Goal: Task Accomplishment & Management: Manage account settings

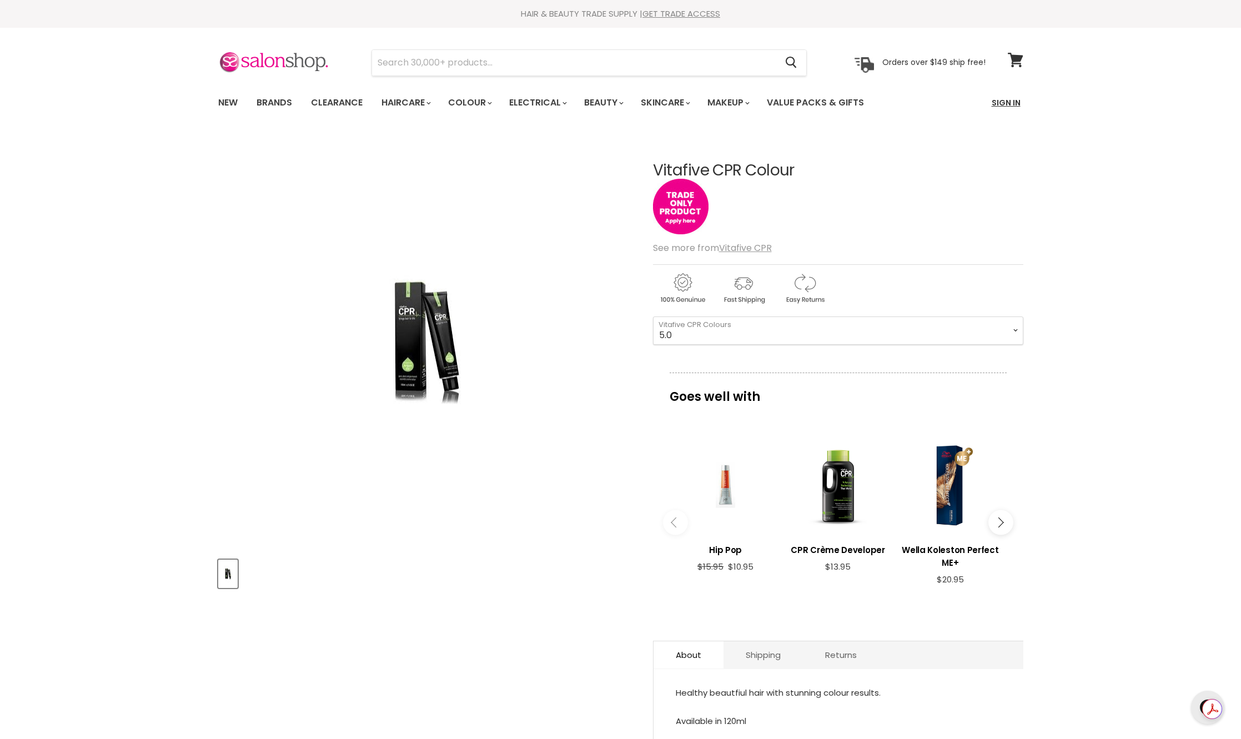
click at [1010, 94] on link "Sign In" at bounding box center [1006, 102] width 42 height 23
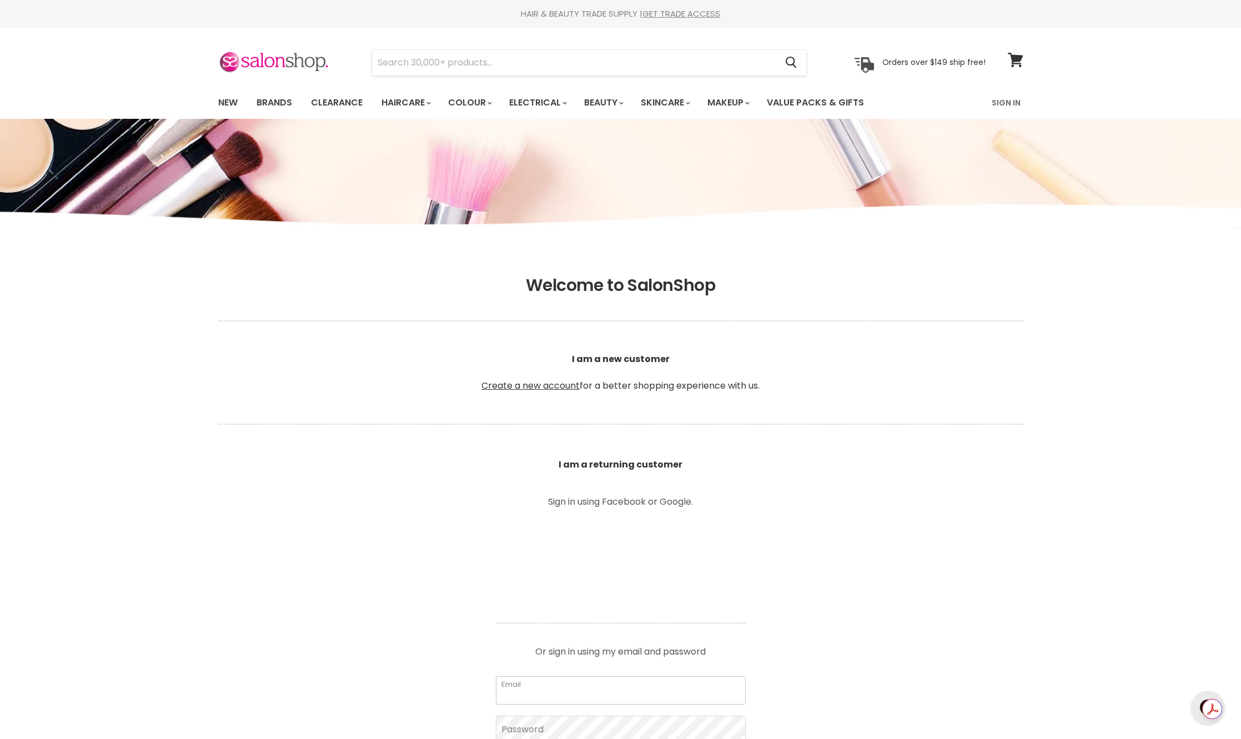
click at [573, 682] on input "Email" at bounding box center [621, 690] width 250 height 28
type input "vanessa@loudnessdesigns.com"
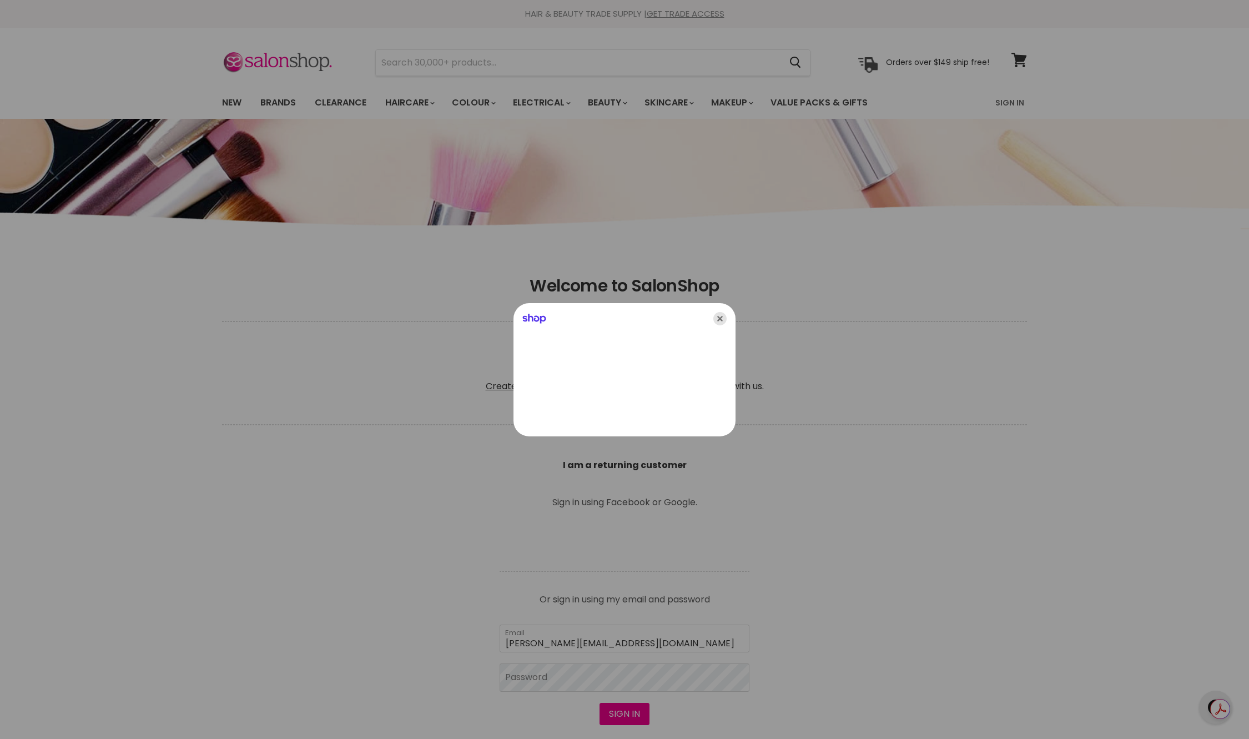
click at [723, 318] on icon "Close" at bounding box center [719, 318] width 13 height 13
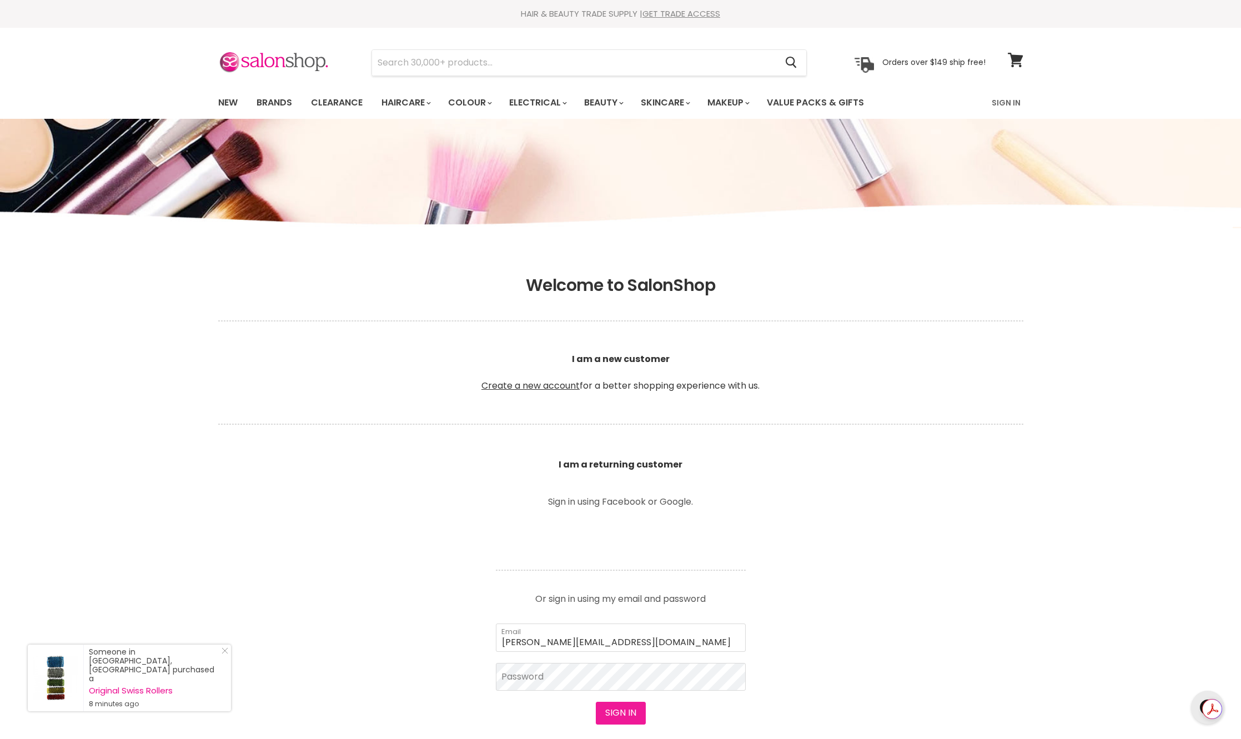
click at [632, 719] on button "Sign in" at bounding box center [621, 713] width 50 height 22
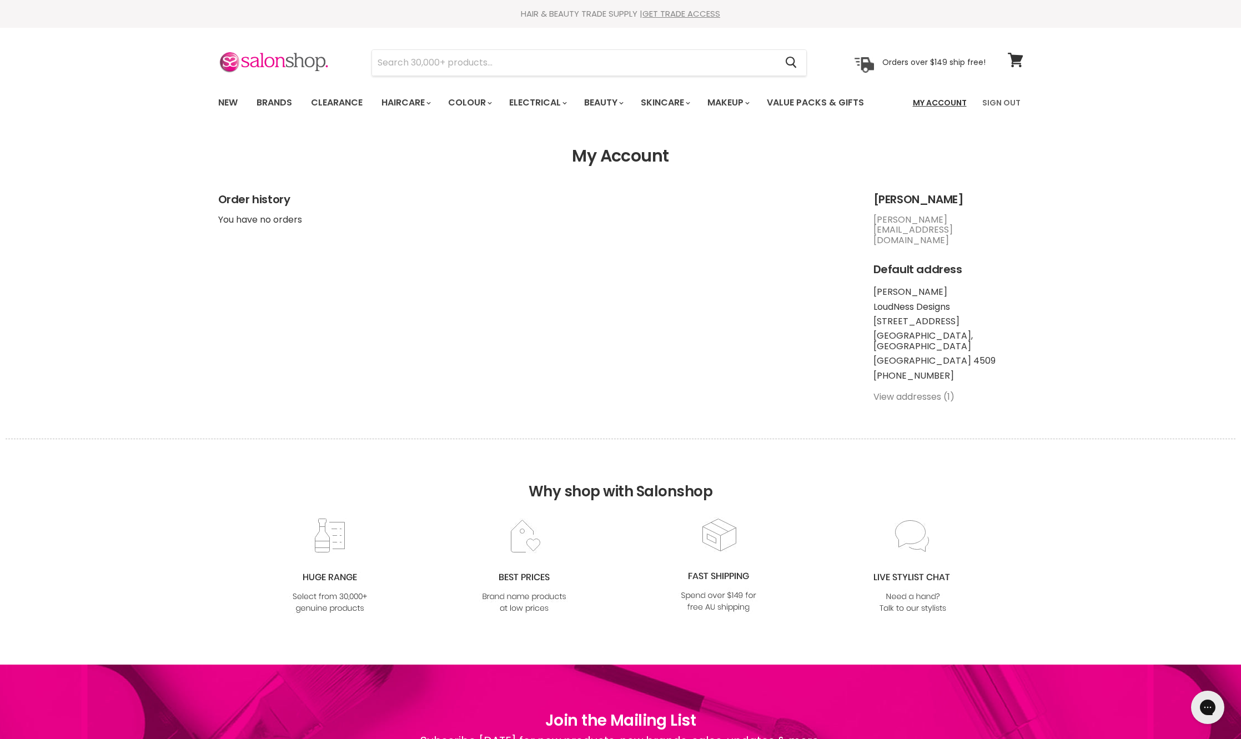
click at [961, 101] on link "My Account" at bounding box center [939, 102] width 67 height 23
click at [917, 390] on link "View addresses (1)" at bounding box center [913, 396] width 81 height 13
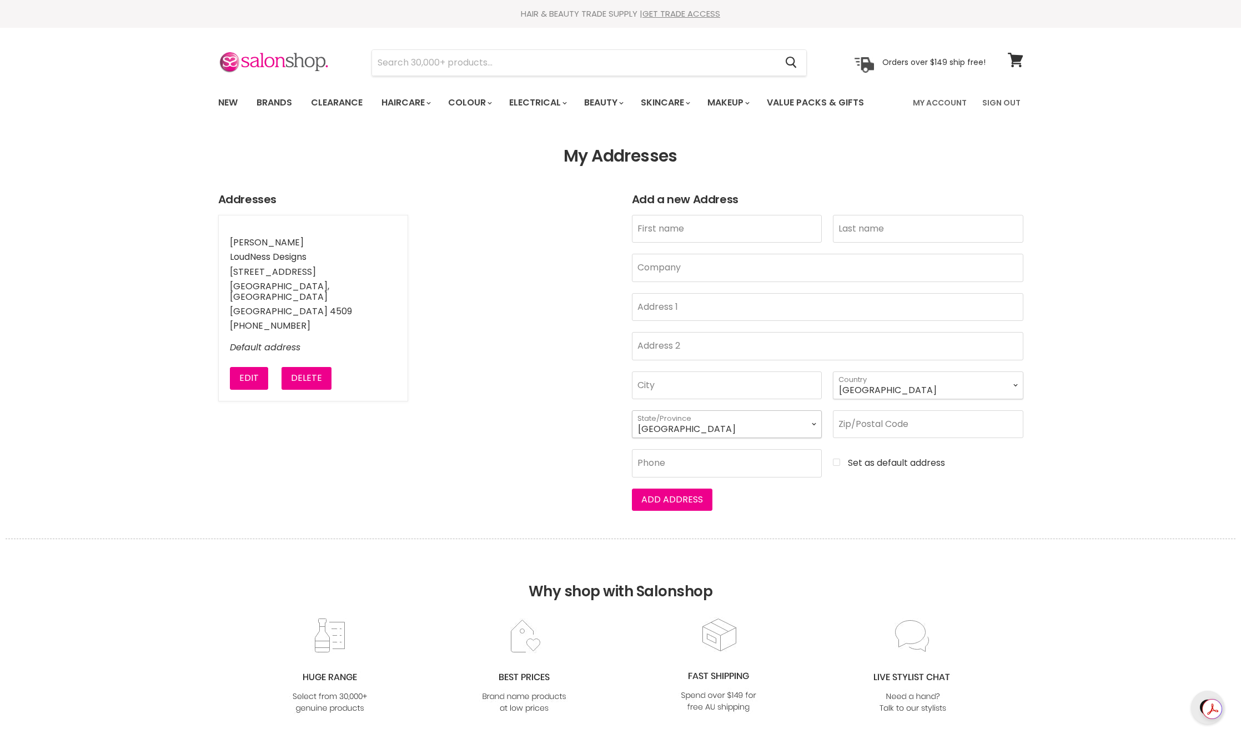
click at [806, 426] on select "[GEOGRAPHIC_DATA] [GEOGRAPHIC_DATA] [GEOGRAPHIC_DATA] [GEOGRAPHIC_DATA] [GEOGRA…" at bounding box center [727, 424] width 190 height 28
select select "[GEOGRAPHIC_DATA]"
click at [632, 410] on select "Australian Capital Territory New South Wales Northern Territory Queensland Sout…" at bounding box center [727, 424] width 190 height 28
click at [667, 227] on input "First name" at bounding box center [727, 229] width 190 height 28
type input "Vanessa"
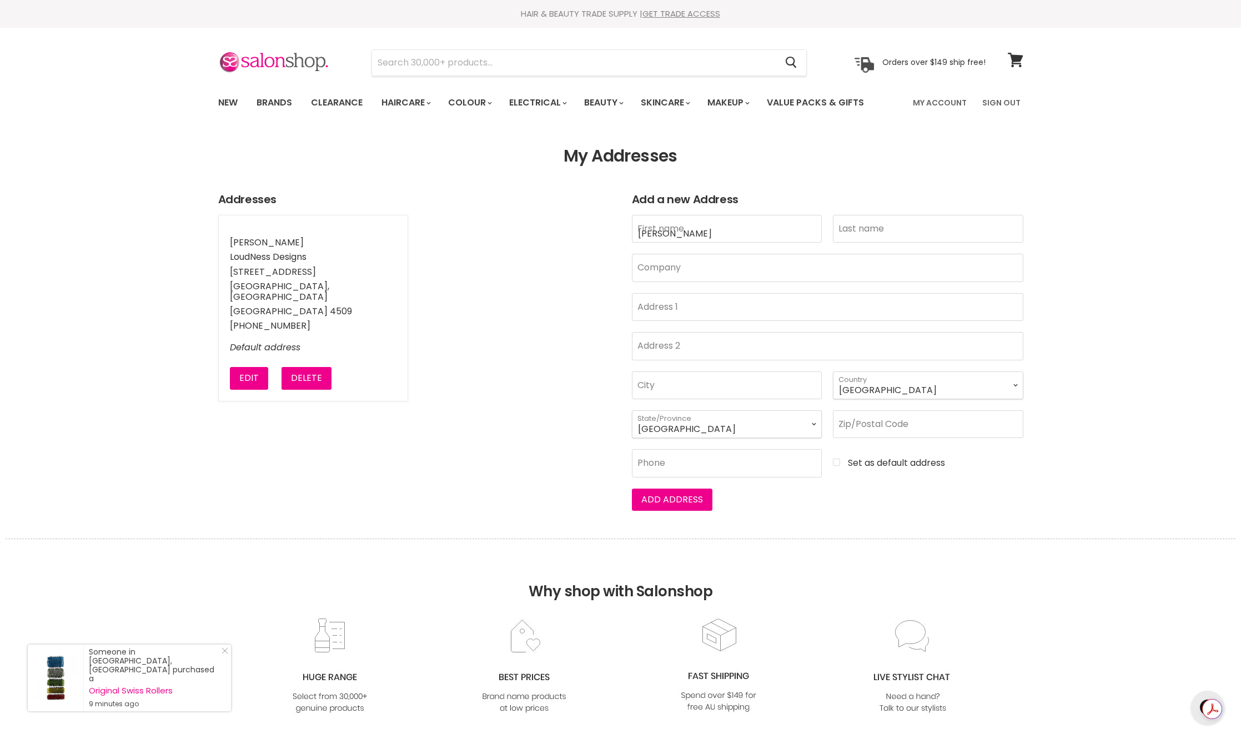
type input "Rababi"
type input "51 Staten Street"
type input "North Lakes"
type input "4509"
type input "0481813428"
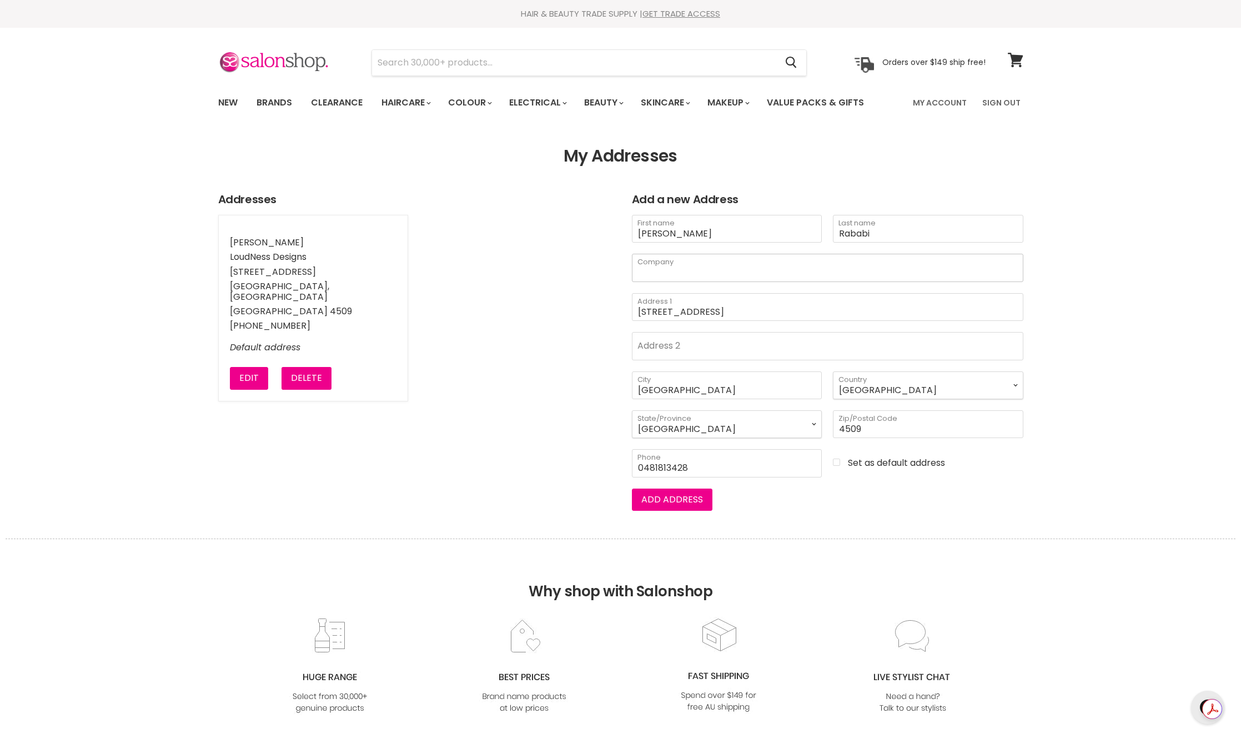
click at [734, 265] on input "Company" at bounding box center [827, 268] width 391 height 28
type input "VNESSA"
click at [725, 311] on input "51 Staten Street" at bounding box center [827, 307] width 391 height 28
type input "Unit 2"
click at [675, 348] on input "Address 2" at bounding box center [827, 346] width 391 height 28
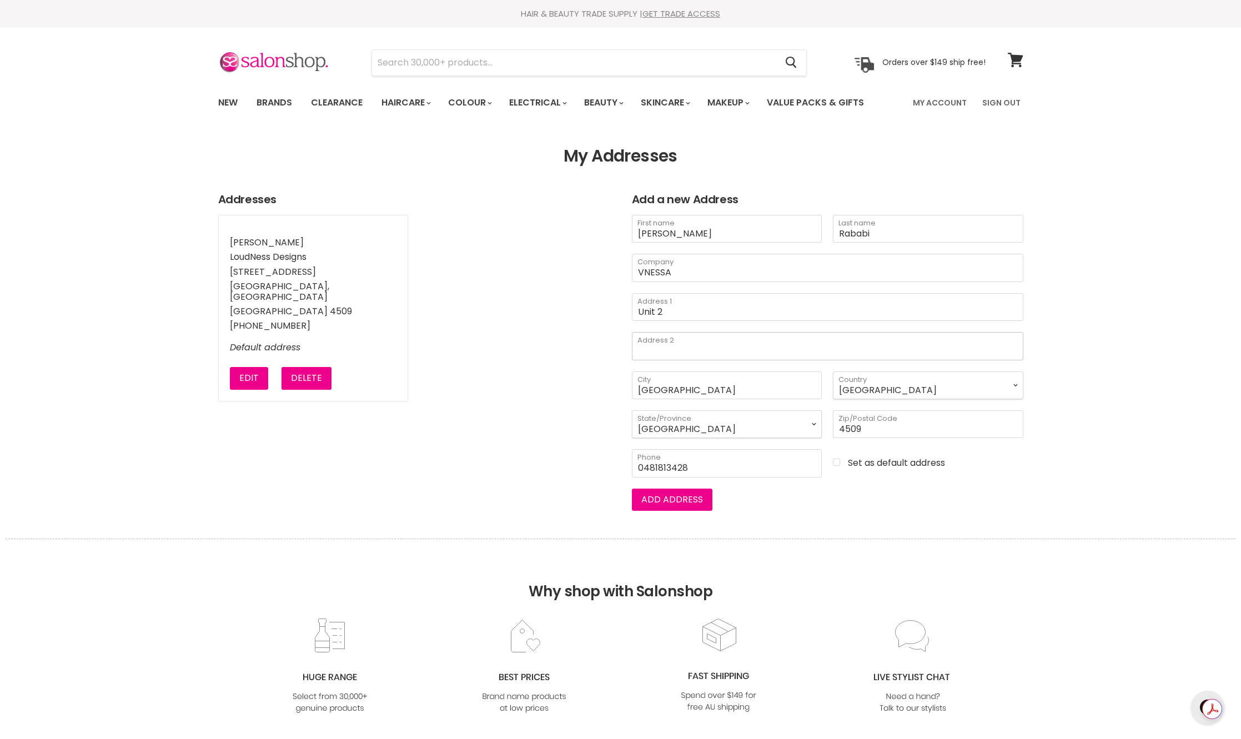
type input "8 Oxley Street"
drag, startPoint x: 717, startPoint y: 467, endPoint x: 655, endPoint y: 464, distance: 62.8
click at [655, 464] on input "0481813428" at bounding box center [727, 463] width 190 height 28
type input "0481004328"
click at [701, 493] on button "Add address" at bounding box center [672, 500] width 81 height 22
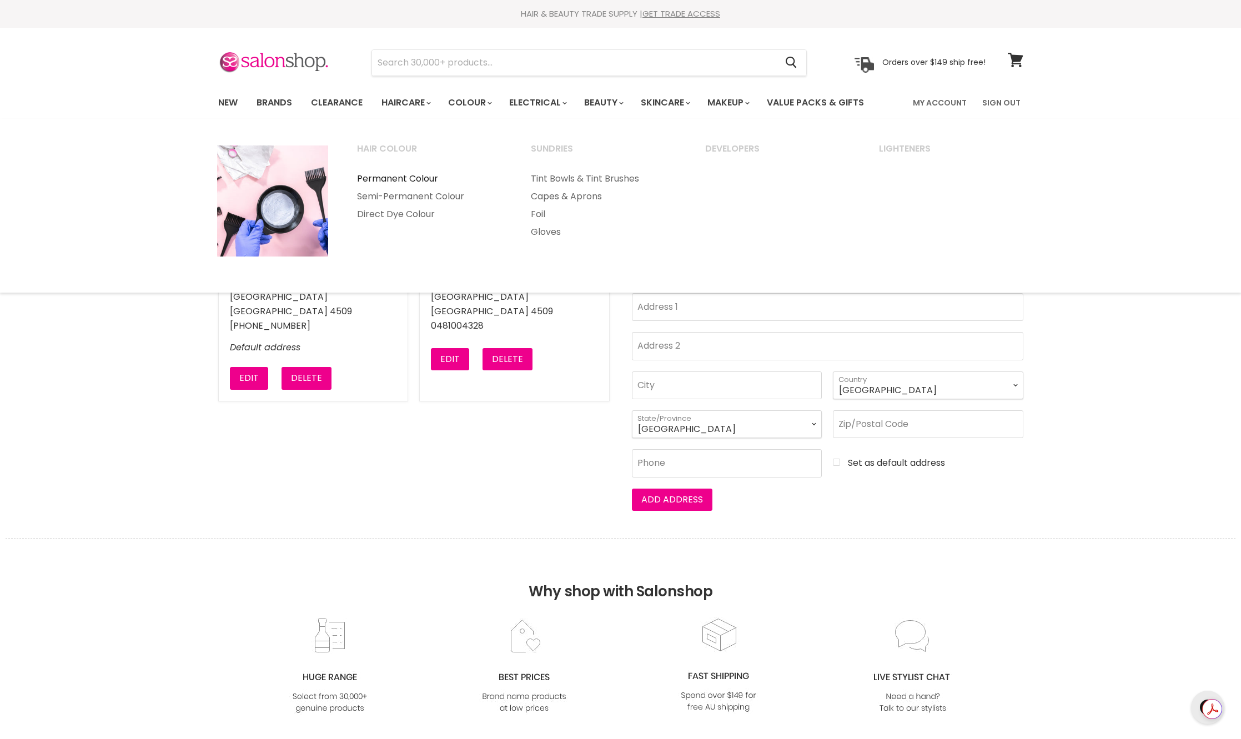
click at [429, 176] on link "Permanent Colour" at bounding box center [429, 179] width 172 height 18
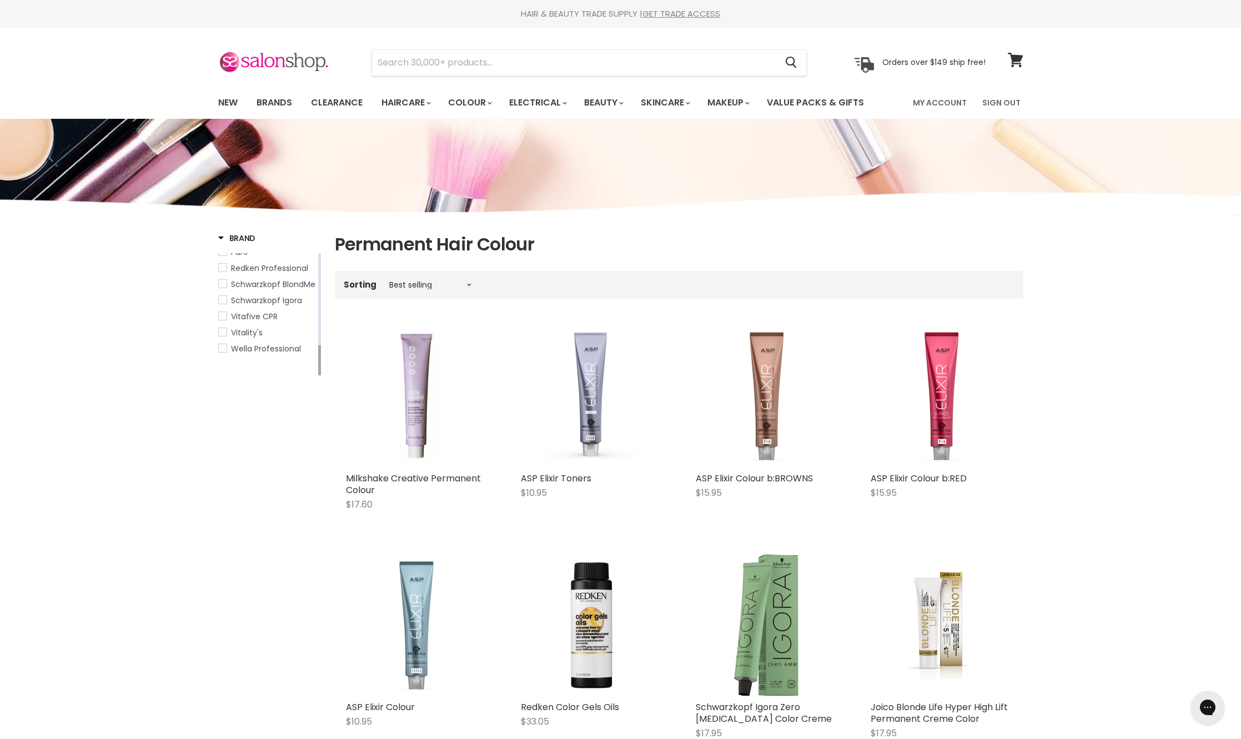
scroll to position [56, 0]
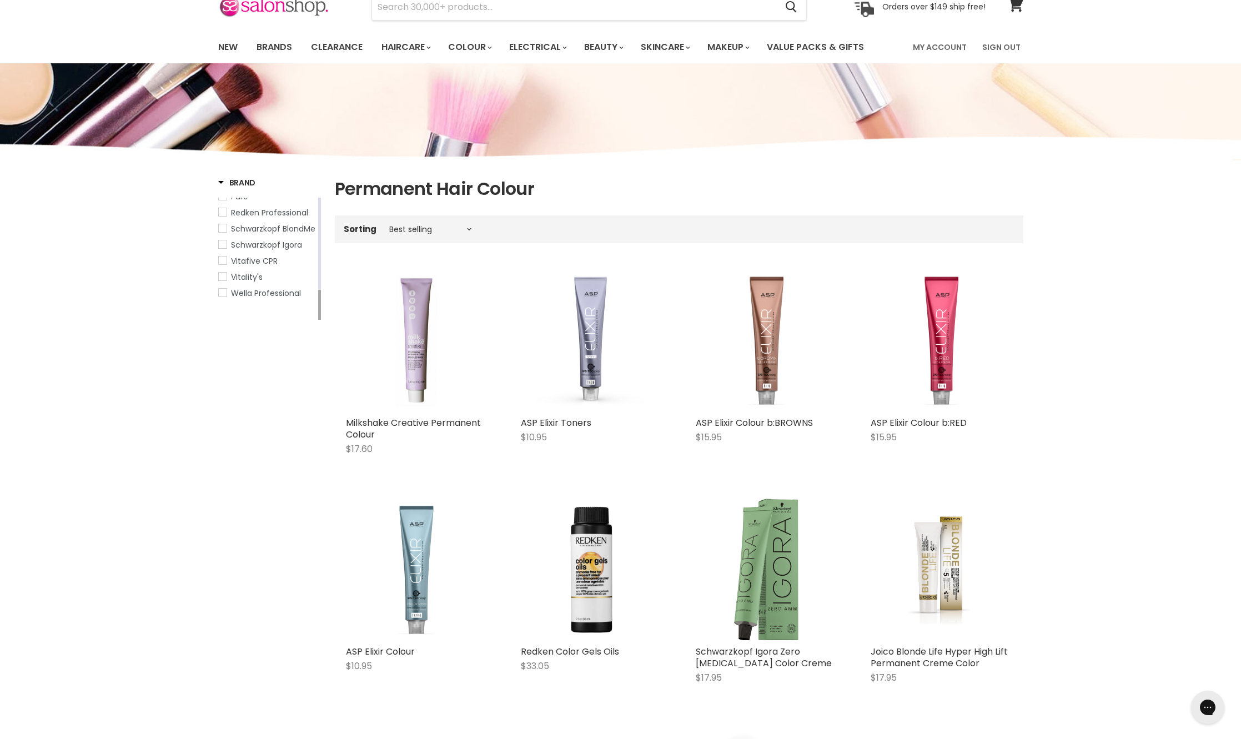
click at [222, 264] on span "Vitafive CPR" at bounding box center [223, 260] width 8 height 8
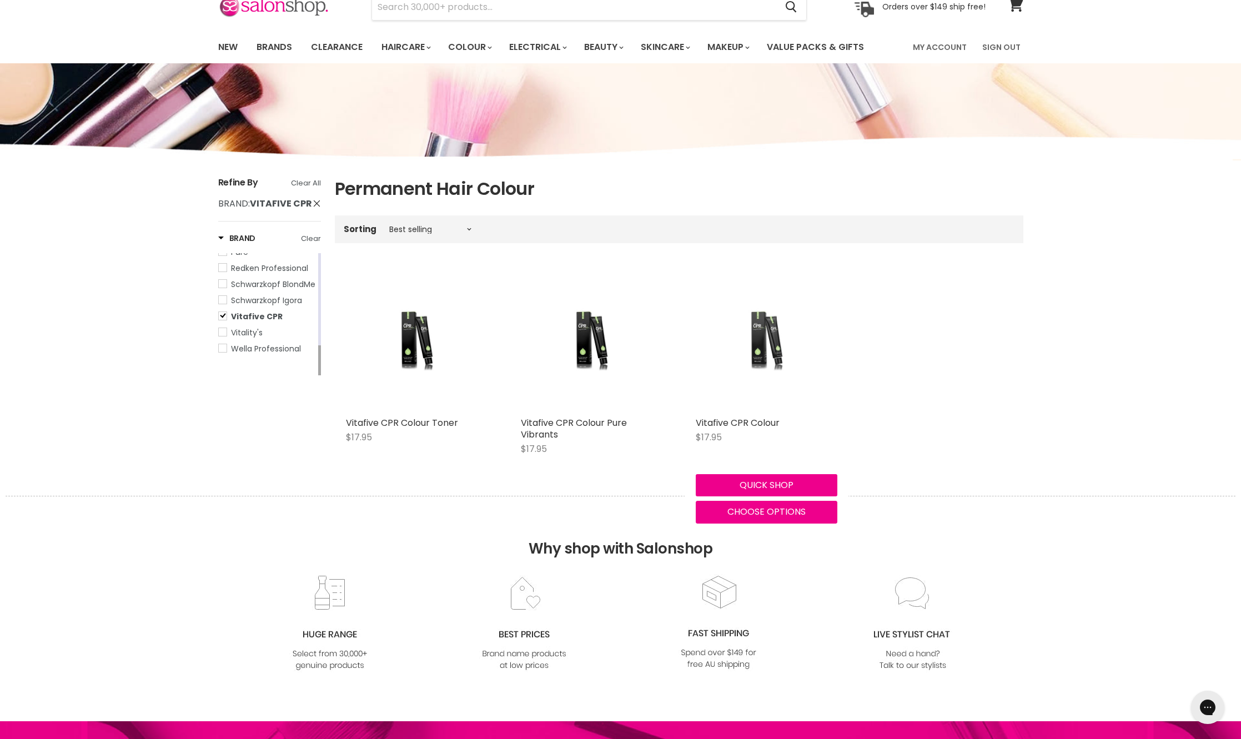
click at [785, 338] on img "Main content" at bounding box center [766, 341] width 94 height 142
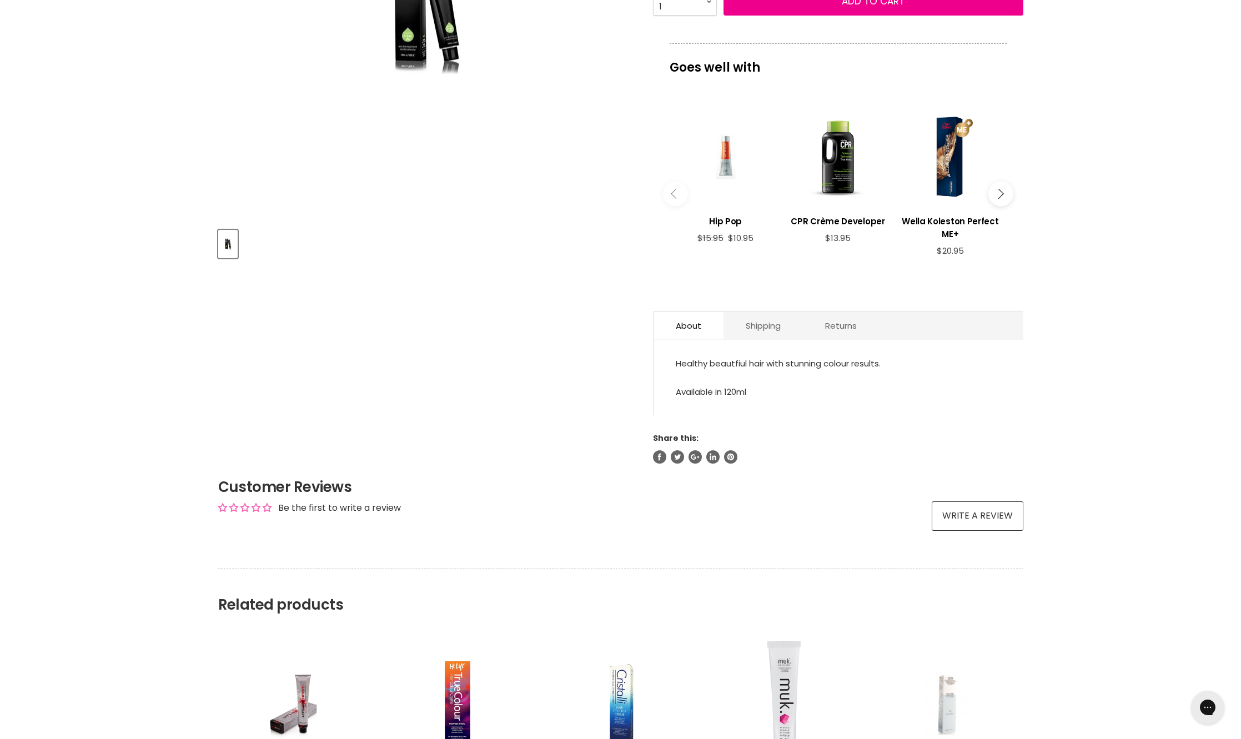
scroll to position [333, 0]
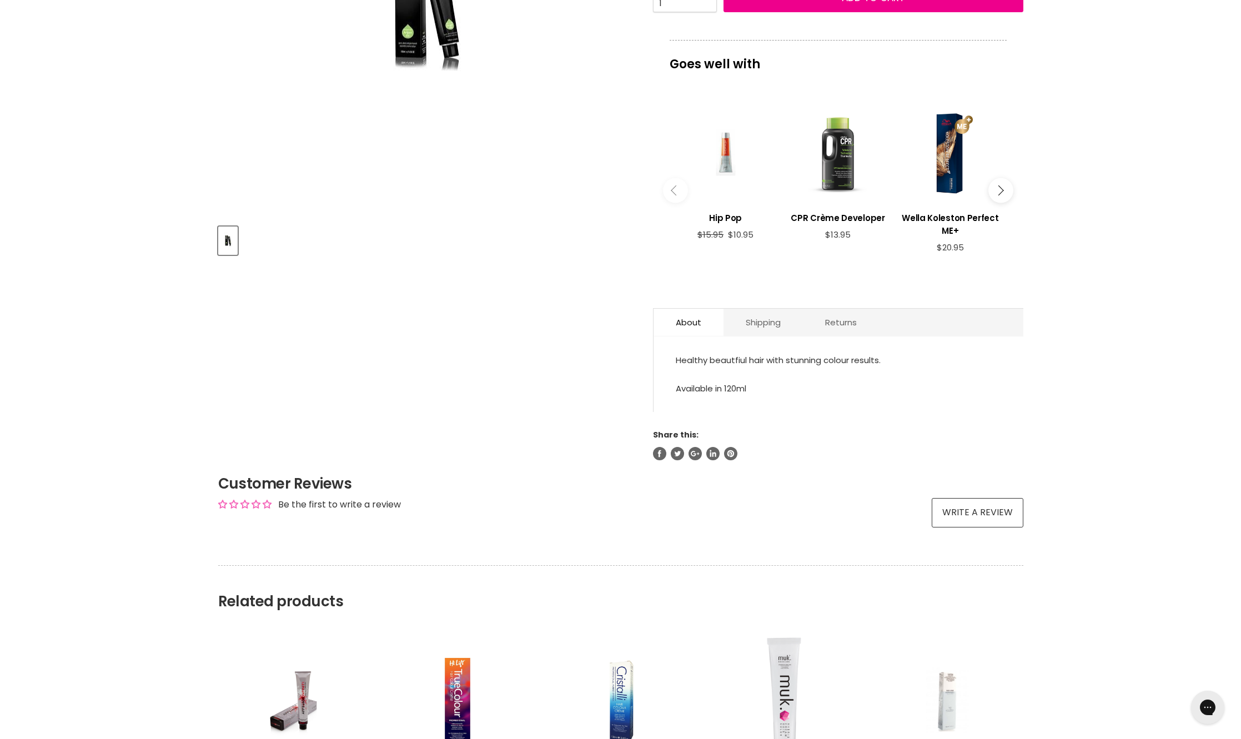
click at [829, 179] on div "Main content" at bounding box center [837, 152] width 101 height 101
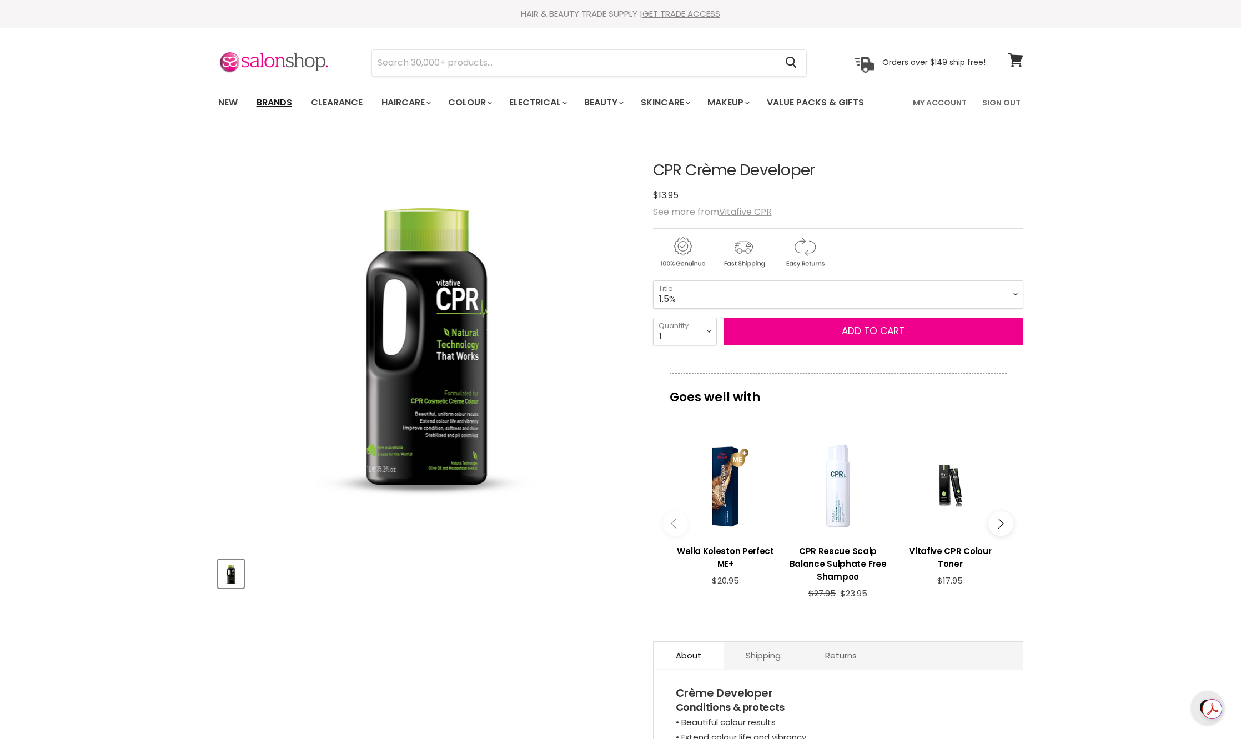
click at [283, 102] on link "Brands" at bounding box center [274, 102] width 52 height 23
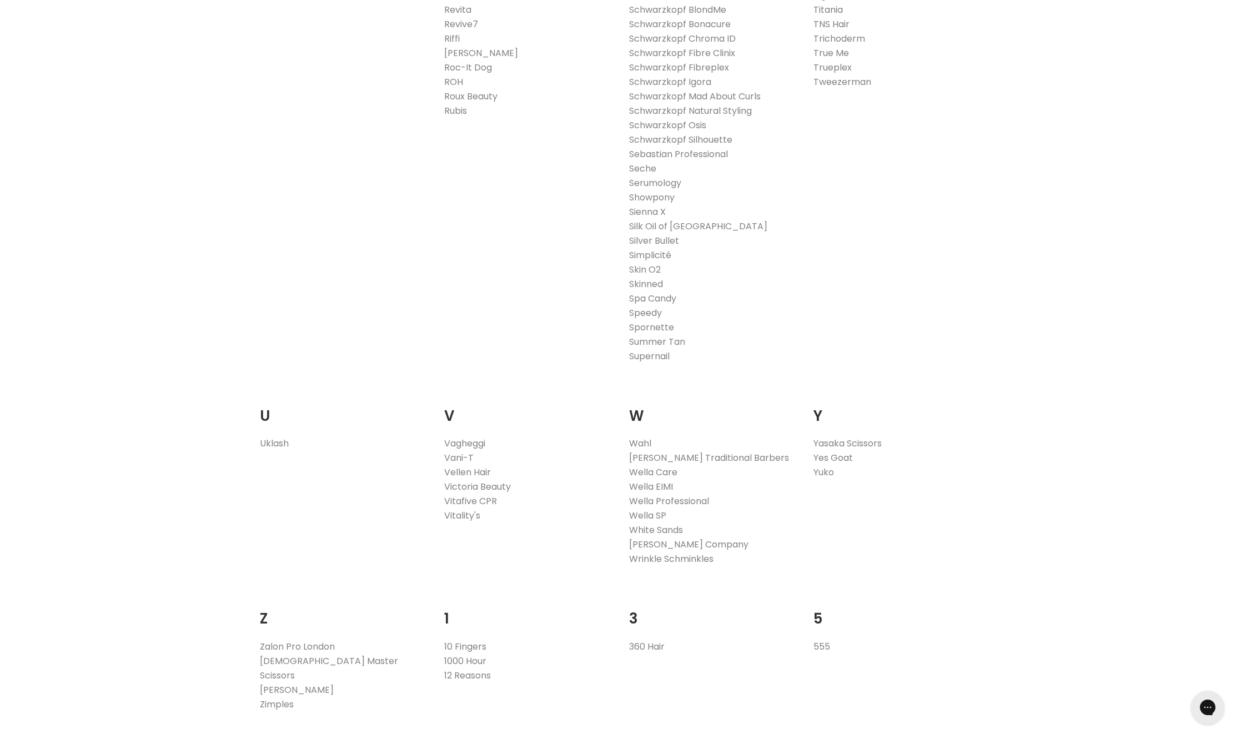
scroll to position [1888, 0]
click at [486, 495] on link "Vitafive CPR" at bounding box center [470, 495] width 53 height 13
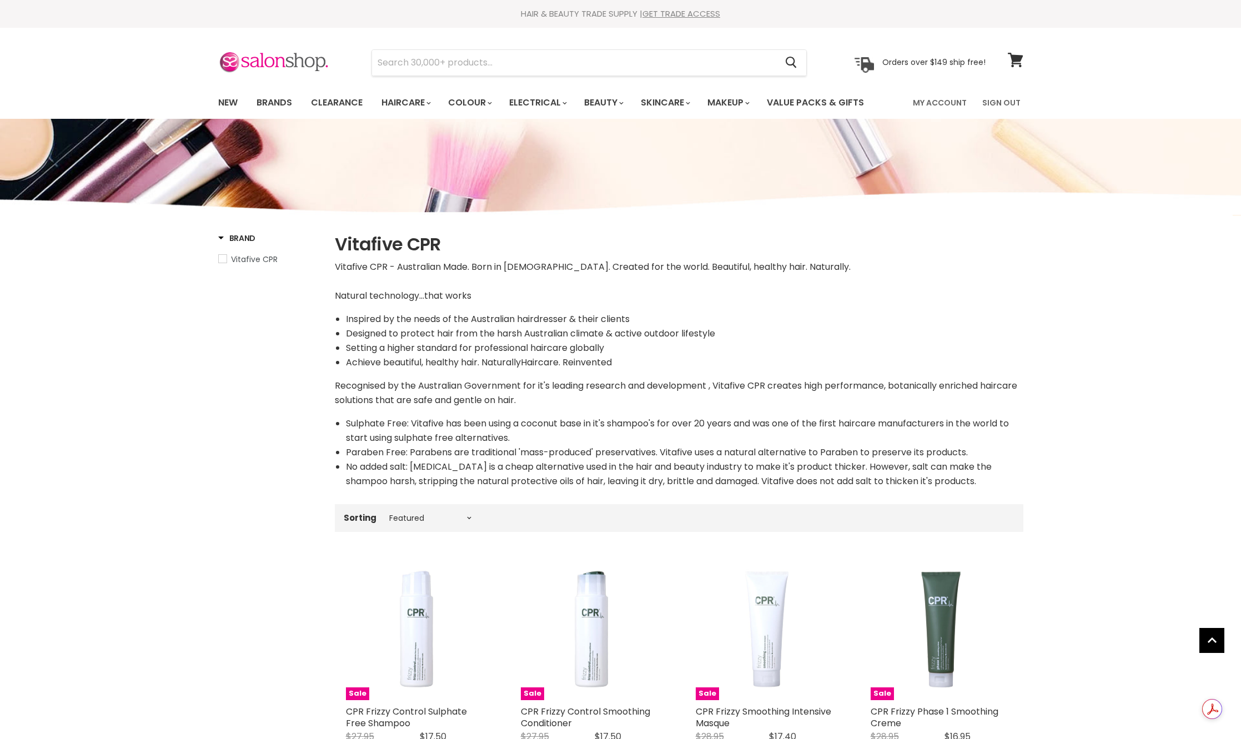
select select "manual"
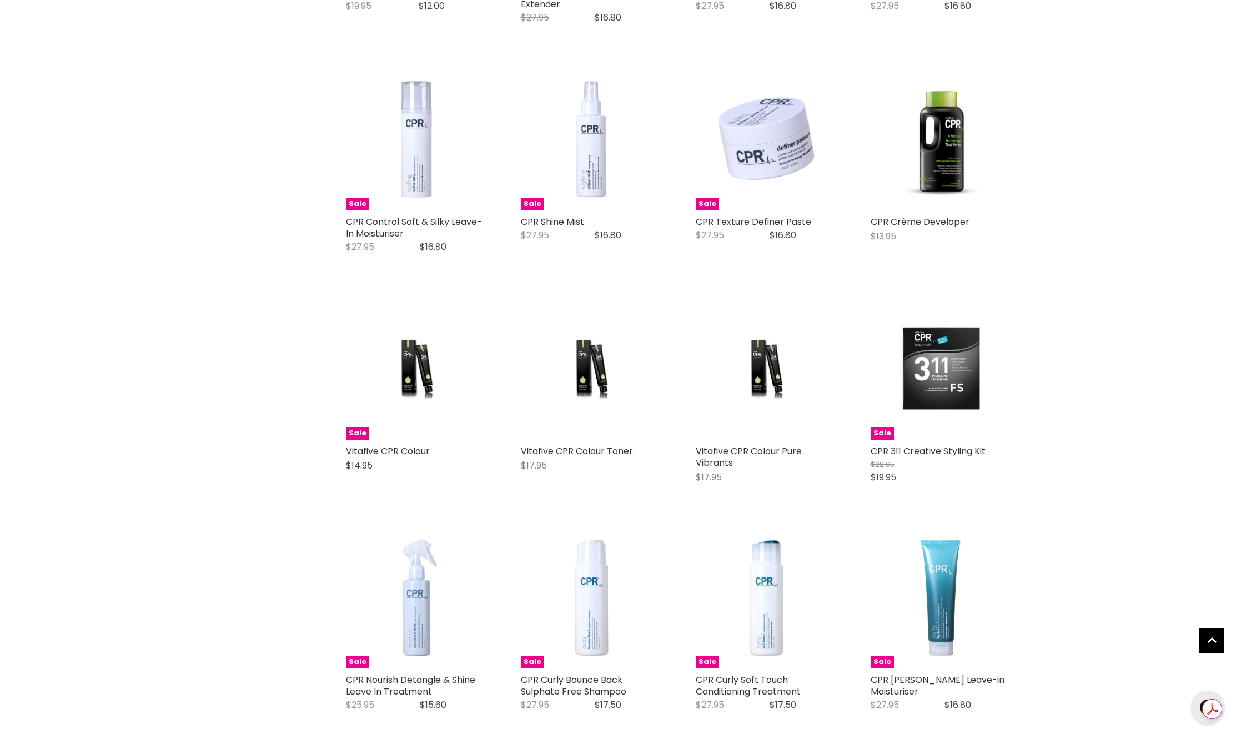
scroll to position [2332, 0]
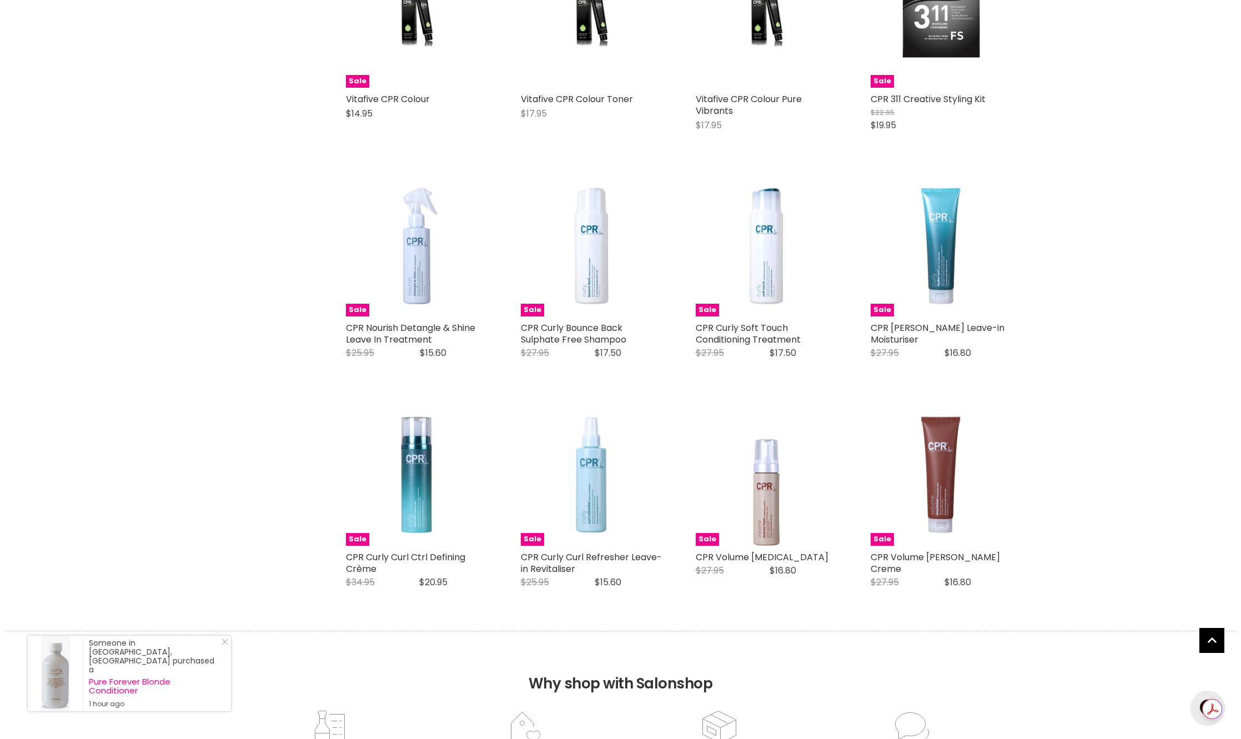
scroll to position [2776, 0]
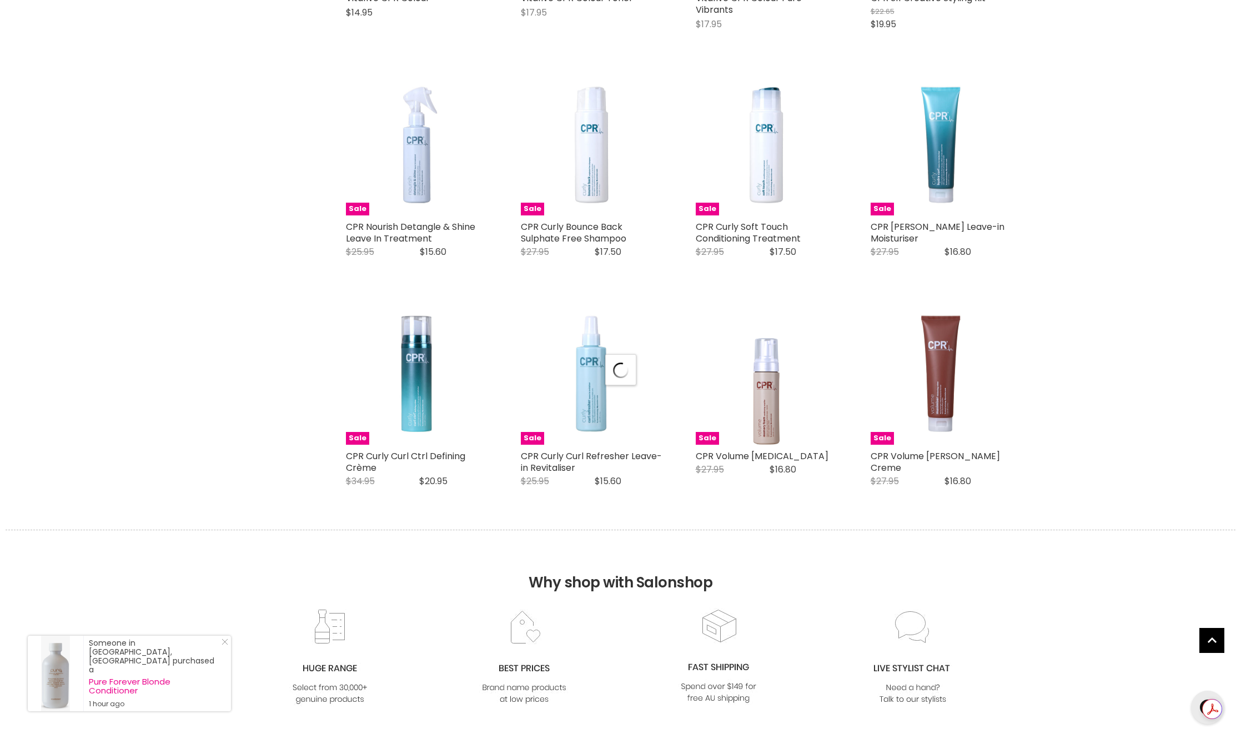
select select "manual"
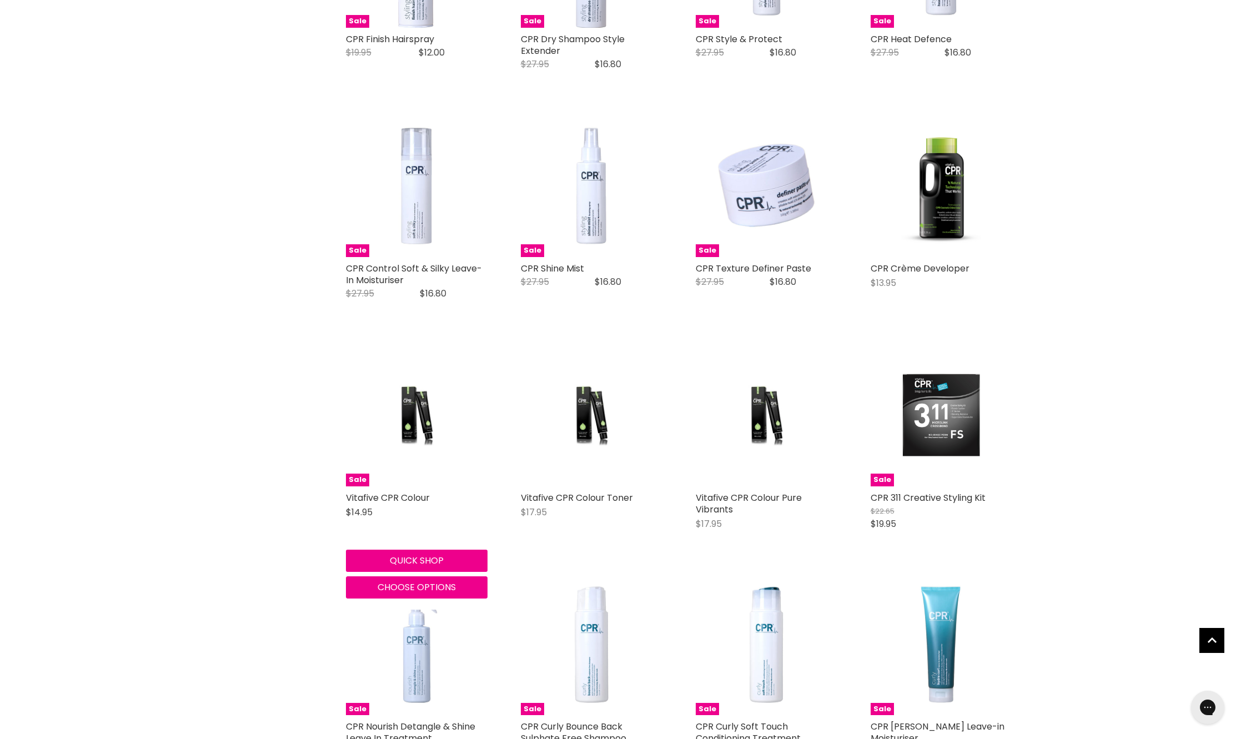
scroll to position [2221, 0]
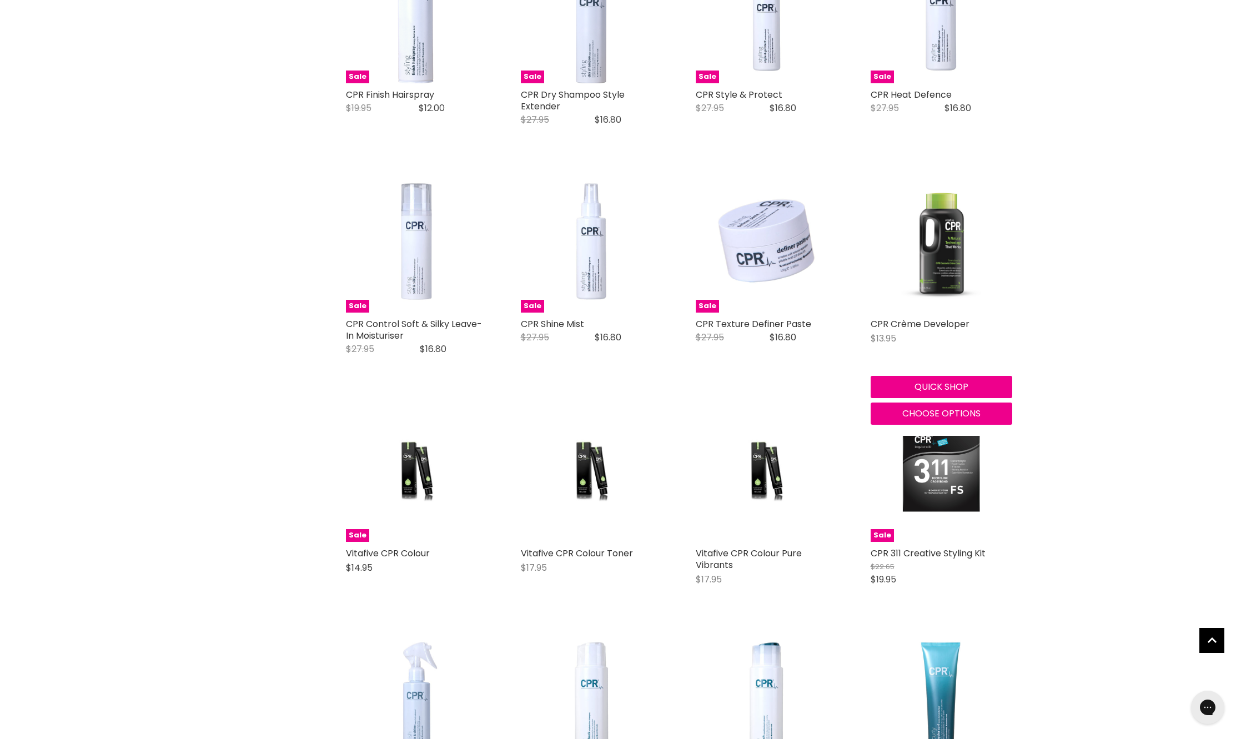
click at [942, 267] on img "Main content" at bounding box center [941, 242] width 128 height 142
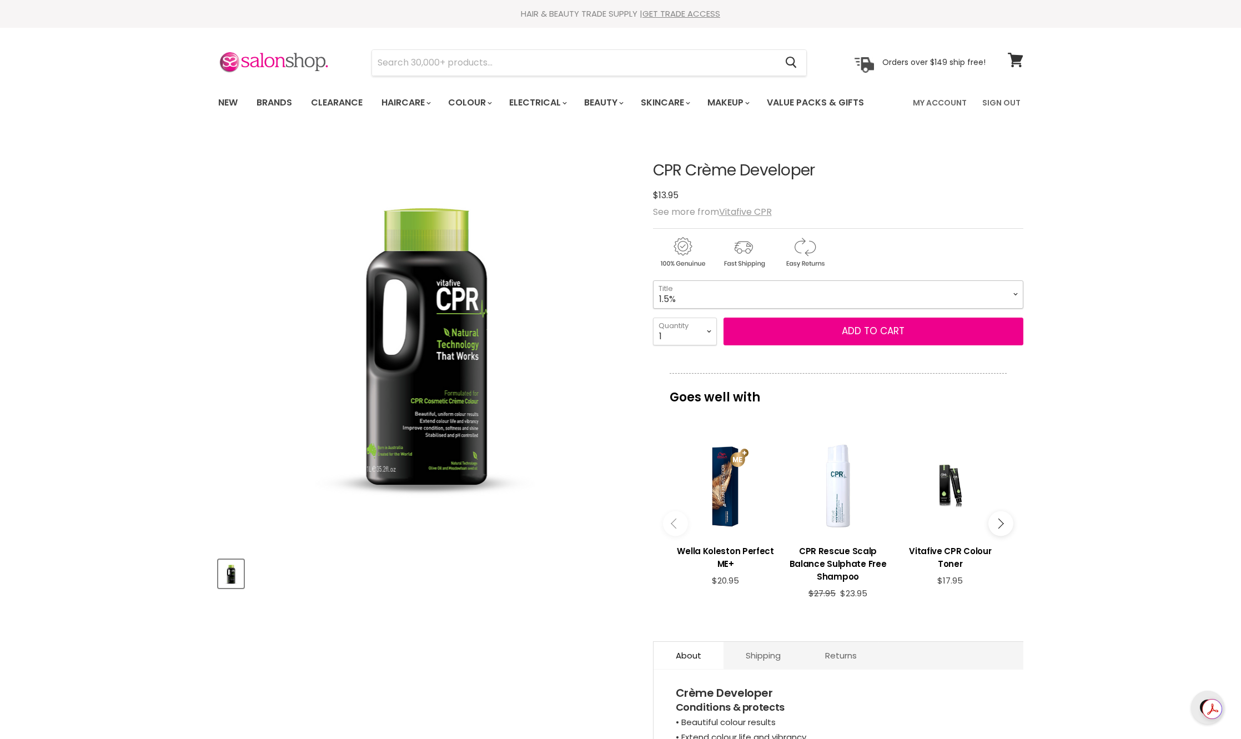
click at [1019, 292] on select "1.5% 10vol 20vol 30vol 40vol" at bounding box center [838, 294] width 370 height 28
click at [653, 280] on select "1.5% 10vol 20vol 30vol 40vol" at bounding box center [838, 294] width 370 height 28
select select "20vol"
